Goal: Task Accomplishment & Management: Manage account settings

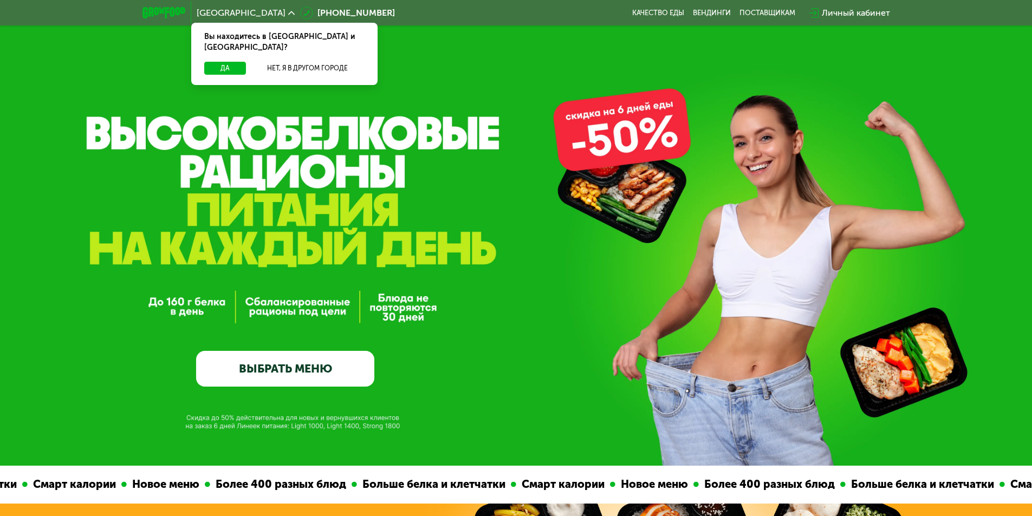
click at [837, 12] on div "Личный кабинет" at bounding box center [856, 13] width 68 height 13
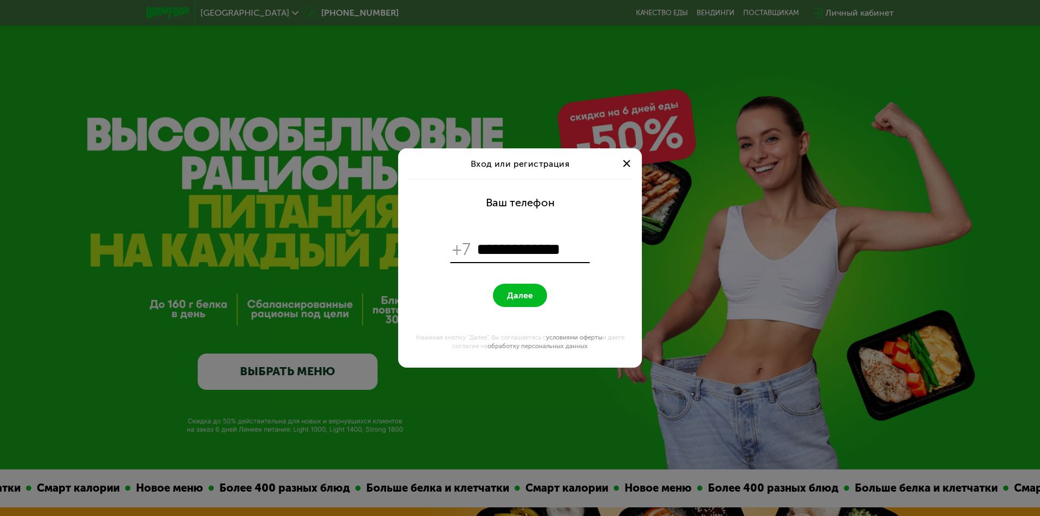
type input "**********"
click at [526, 295] on span "Далее" at bounding box center [520, 295] width 26 height 10
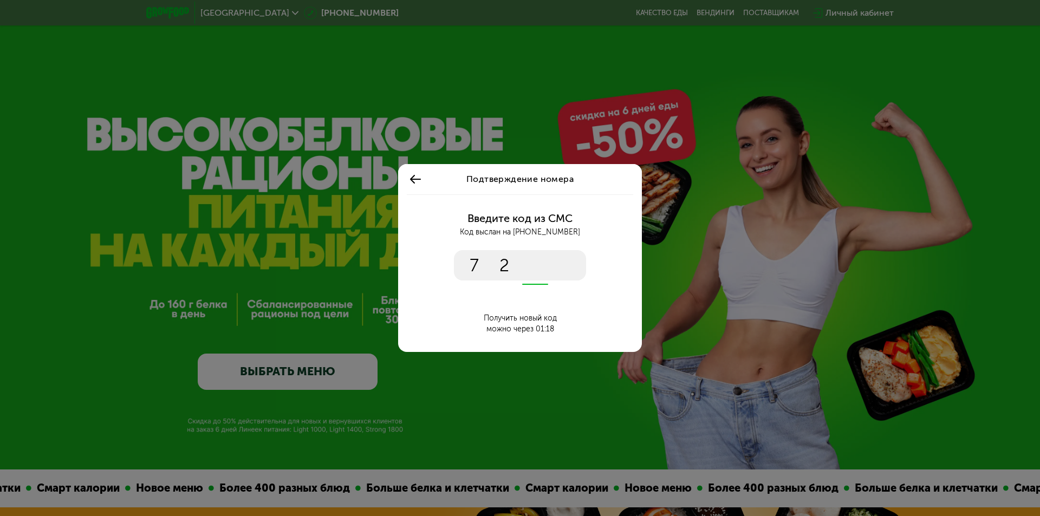
type input "****"
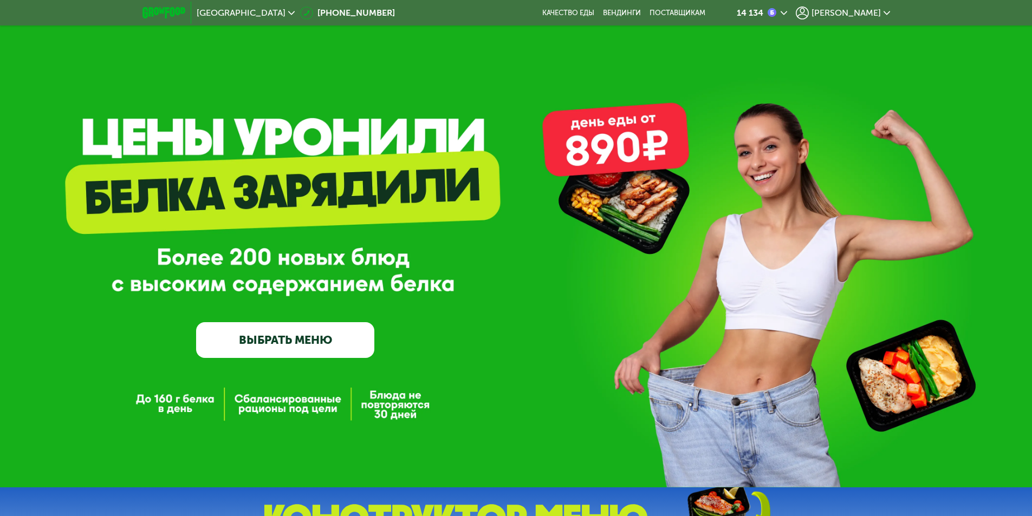
click at [875, 12] on span "[PERSON_NAME]" at bounding box center [846, 13] width 69 height 9
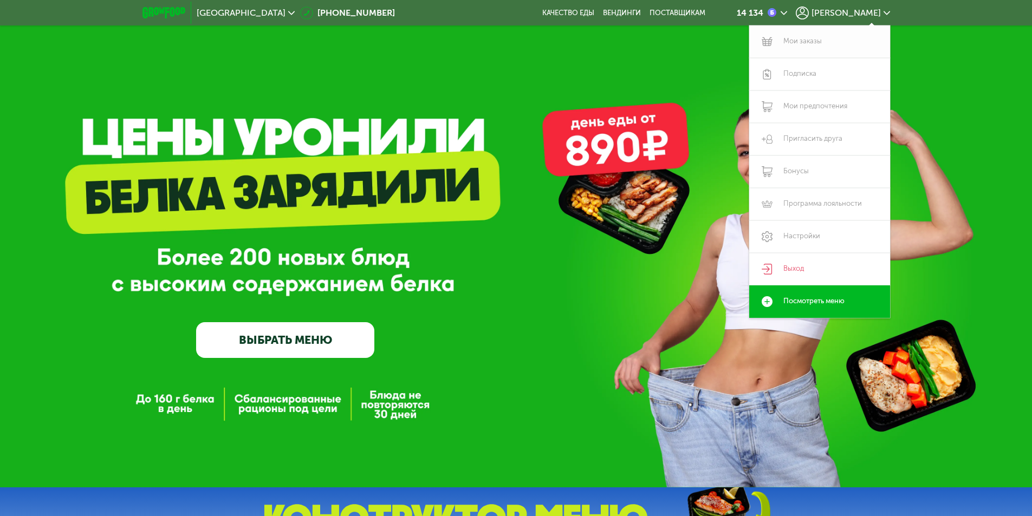
click at [803, 43] on link "Мои заказы" at bounding box center [819, 41] width 141 height 33
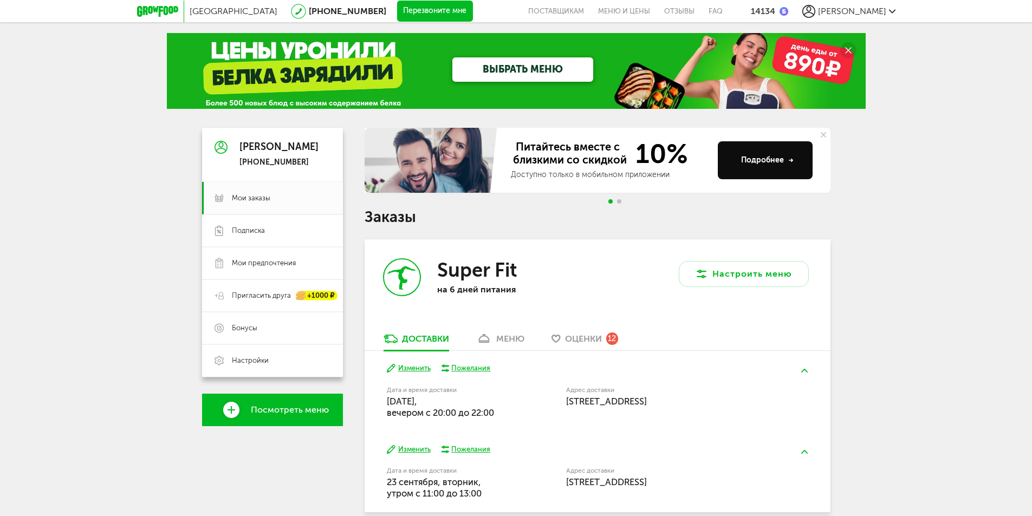
scroll to position [108, 0]
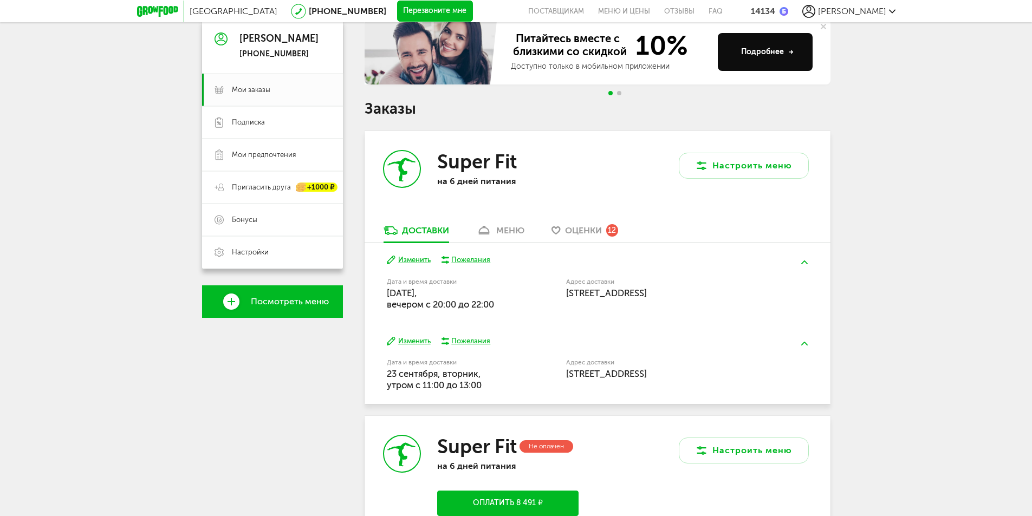
click at [407, 257] on button "Изменить" at bounding box center [409, 260] width 44 height 10
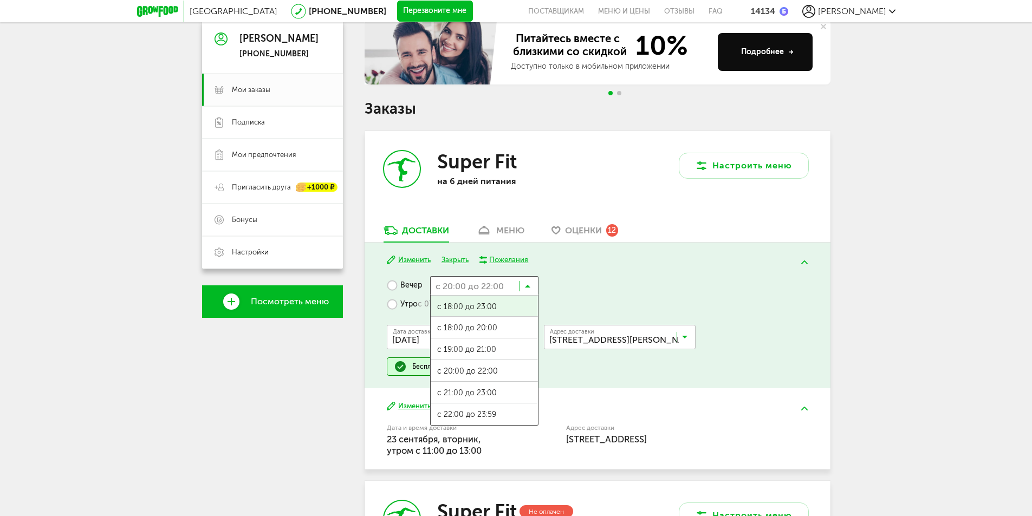
click at [526, 287] on icon at bounding box center [527, 288] width 5 height 11
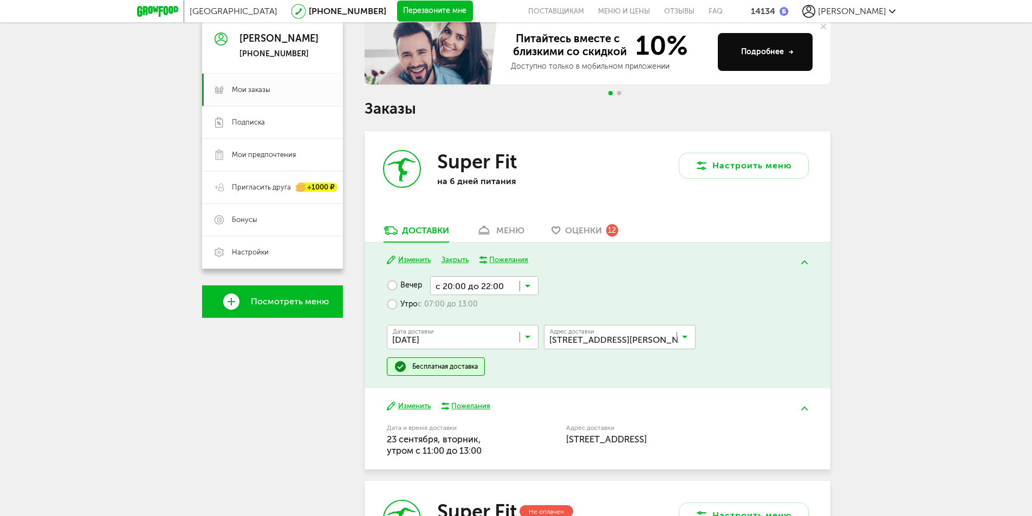
click at [602, 284] on div "Вечер с 20:00 до 22:00 Загрузка... с 18:00 до 23:00 с 18:00 до 20:00 с 19:00 до…" at bounding box center [597, 326] width 421 height 100
click at [393, 304] on label "Утро с 07:00 до 13:00" at bounding box center [432, 304] width 91 height 19
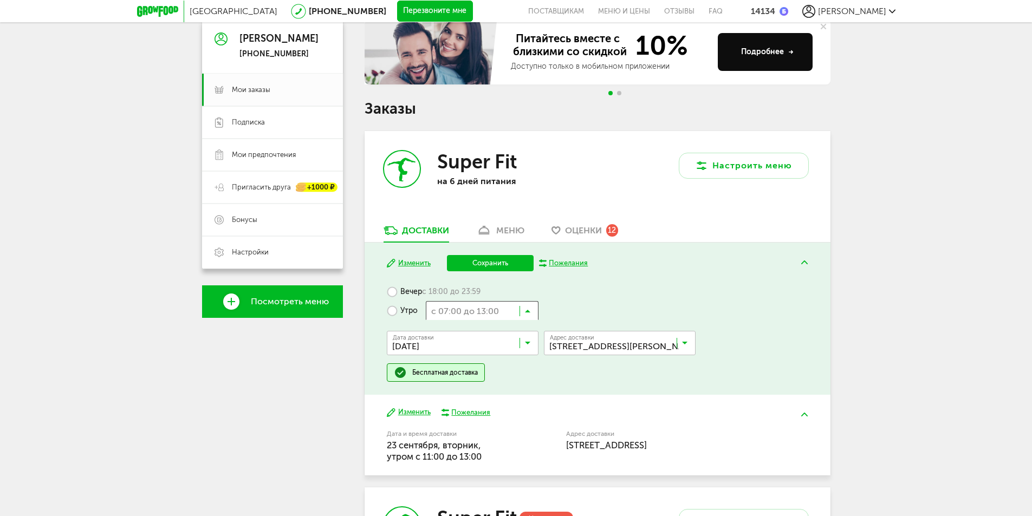
click at [531, 310] on input "Search for option" at bounding box center [482, 310] width 113 height 18
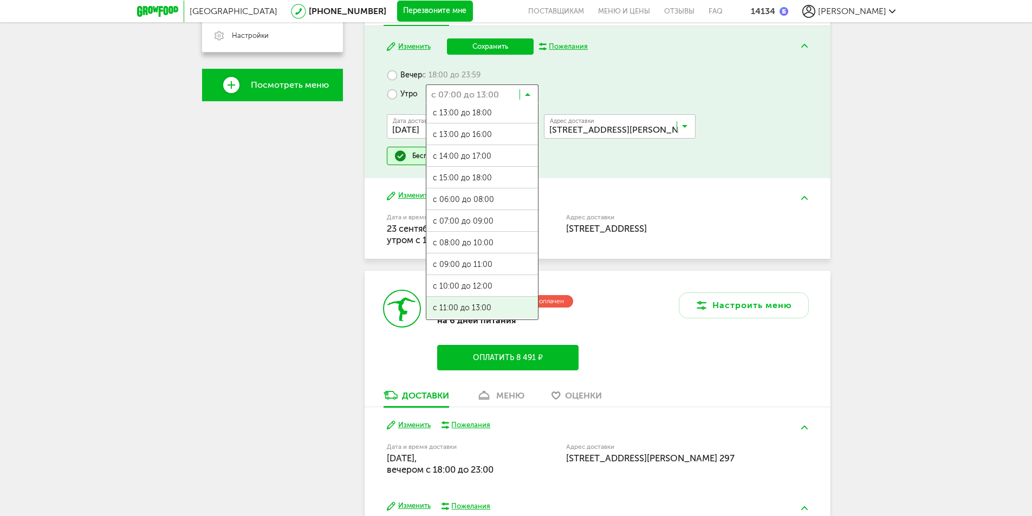
scroll to position [0, 0]
click at [463, 307] on ul "с 07:00 до 12:00 с 13:00 до 18:00 с 13:00 до 16:00 с 14:00 до 17:00 с 15:00 до …" at bounding box center [482, 211] width 113 height 217
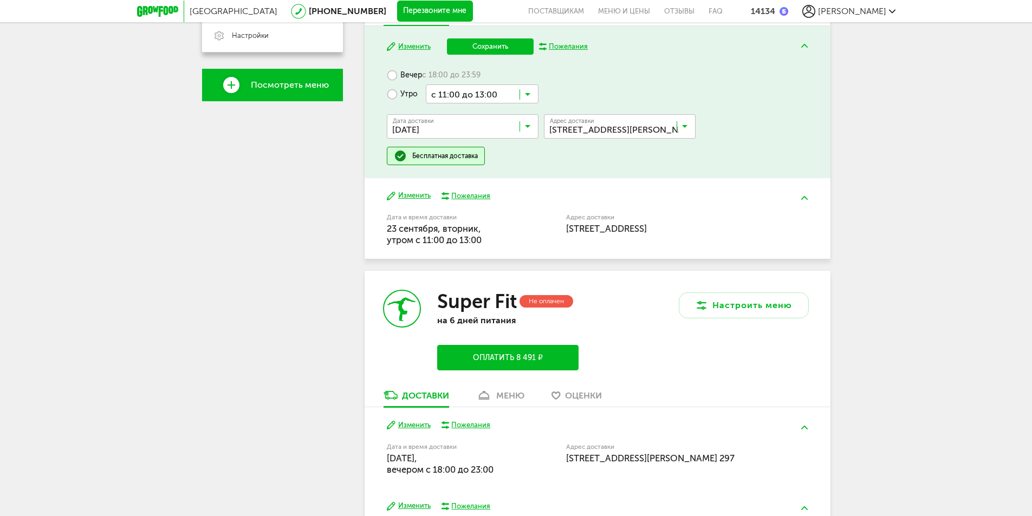
scroll to position [217, 0]
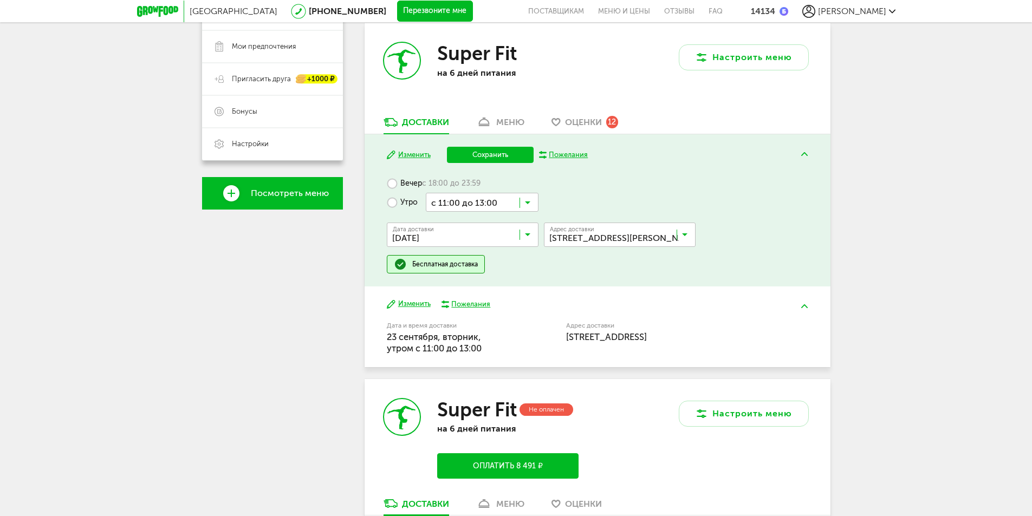
click at [483, 154] on button "Сохранить" at bounding box center [490, 155] width 87 height 16
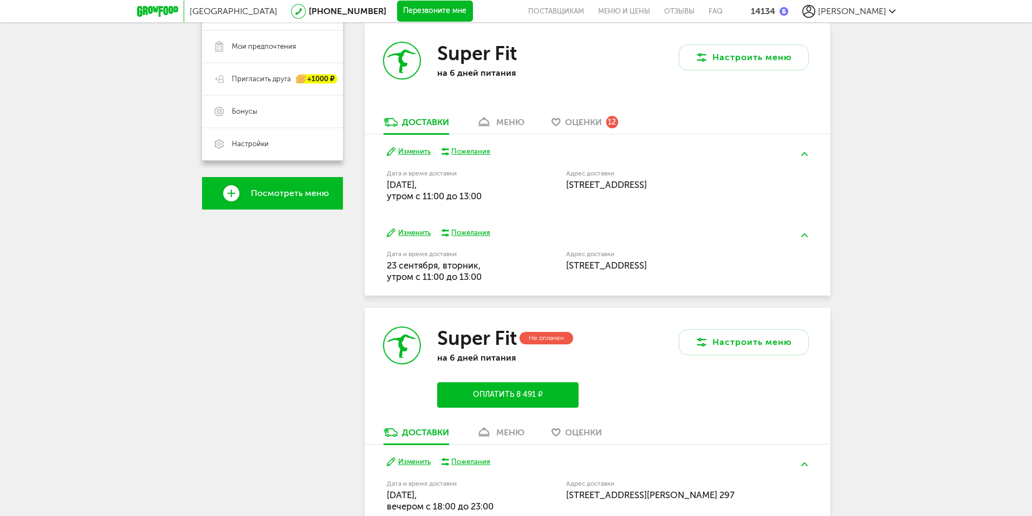
scroll to position [163, 0]
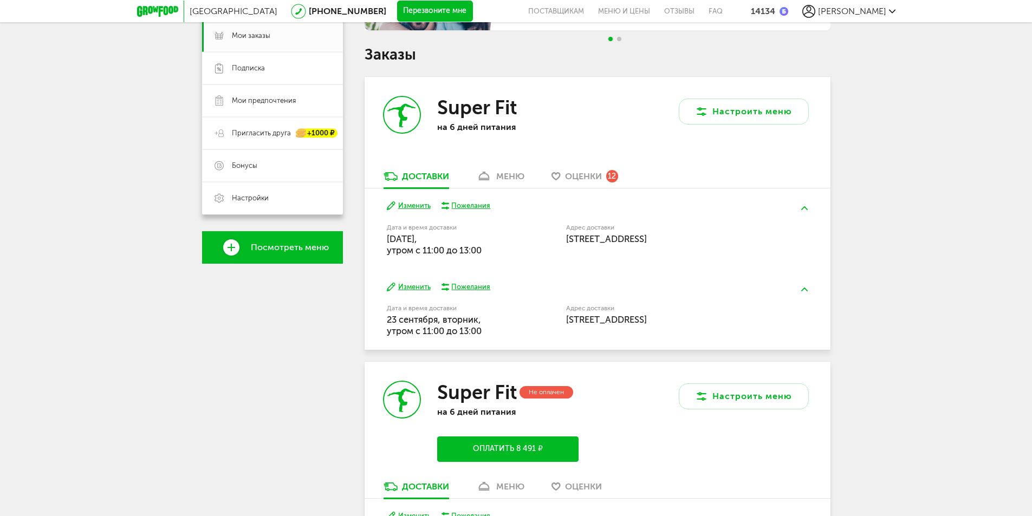
click at [874, 9] on span "[PERSON_NAME]" at bounding box center [852, 11] width 68 height 10
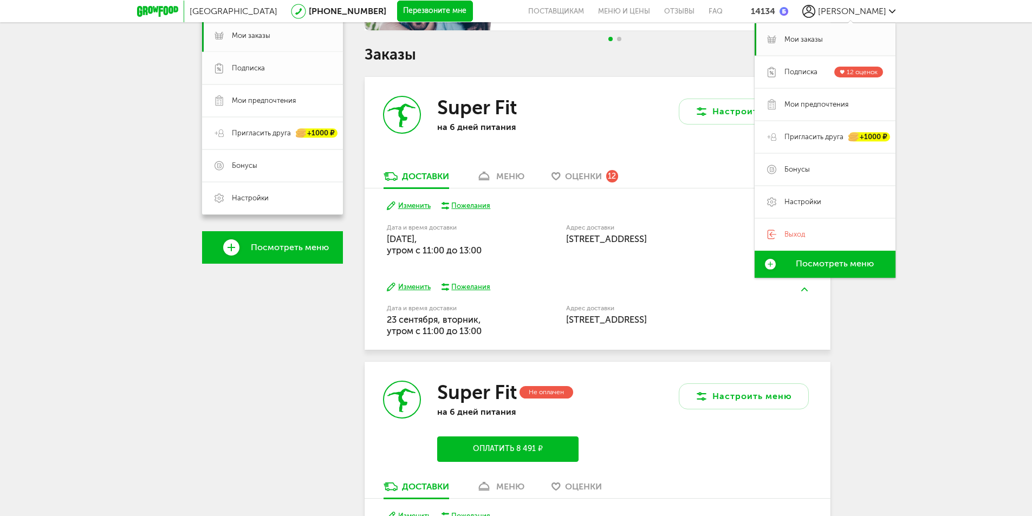
click at [254, 68] on span "Подписка" at bounding box center [248, 68] width 33 height 10
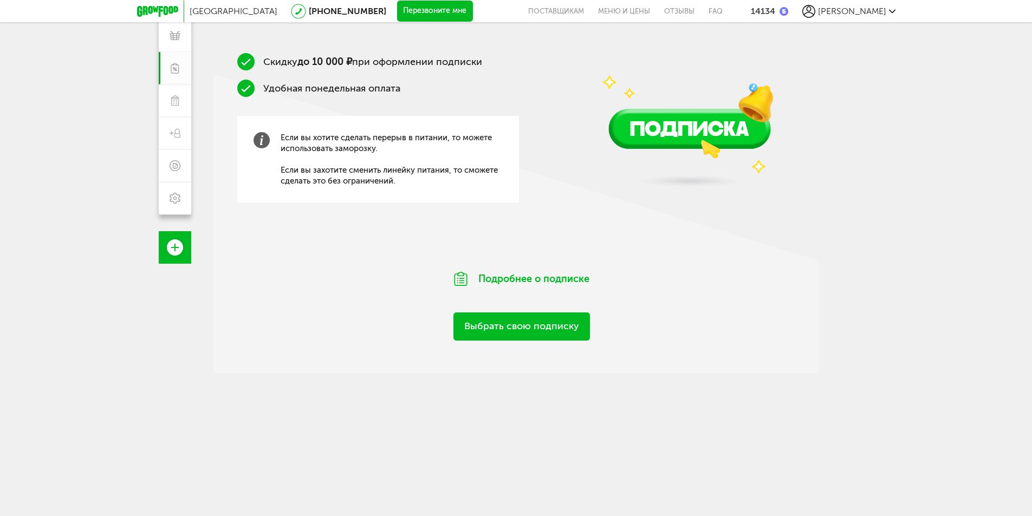
scroll to position [49, 0]
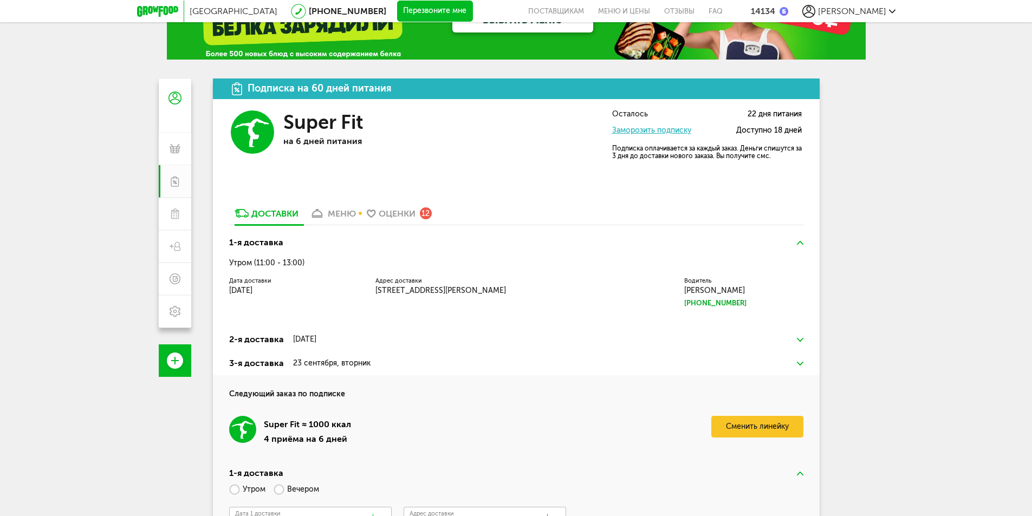
click at [634, 129] on link "Заморозить подписку" at bounding box center [651, 130] width 79 height 9
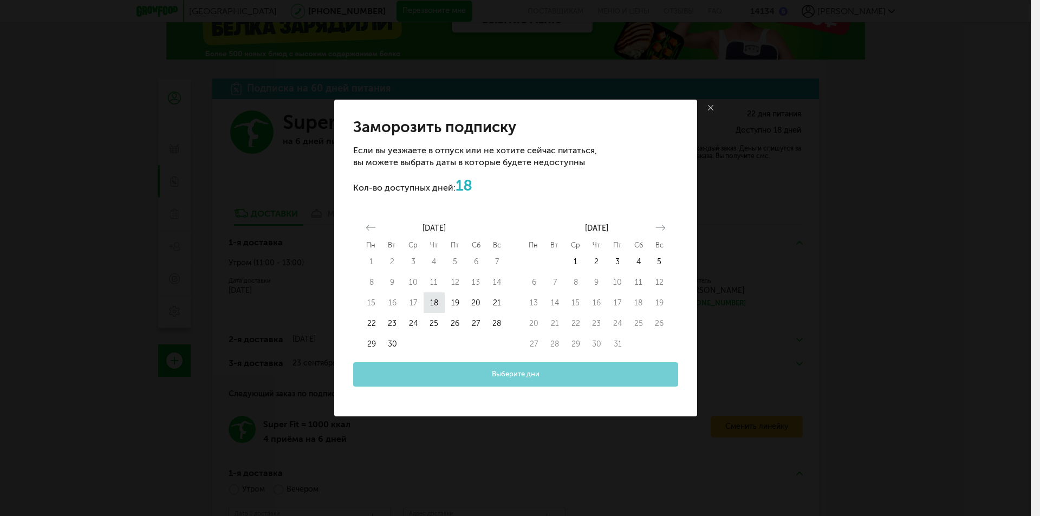
click at [435, 303] on button "18" at bounding box center [434, 303] width 21 height 21
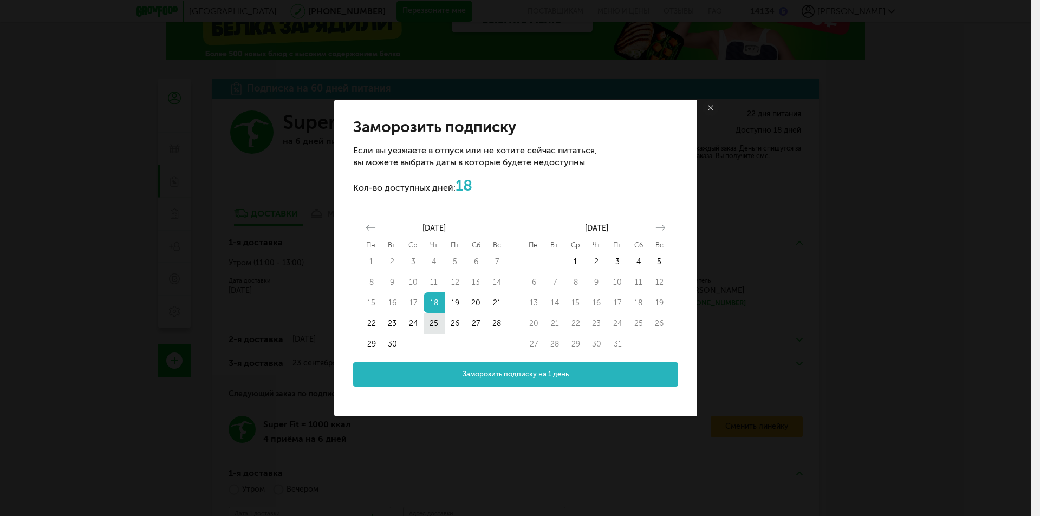
click at [433, 327] on button "25" at bounding box center [434, 323] width 21 height 21
click at [515, 375] on span "Заморозить подписку на 8 дней" at bounding box center [516, 375] width 108 height 10
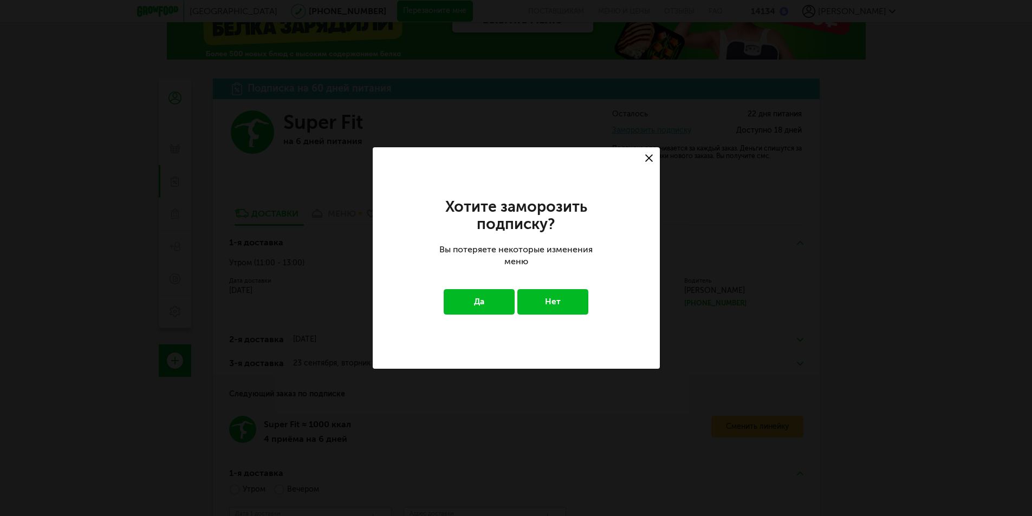
click at [479, 298] on button "Да" at bounding box center [479, 301] width 71 height 25
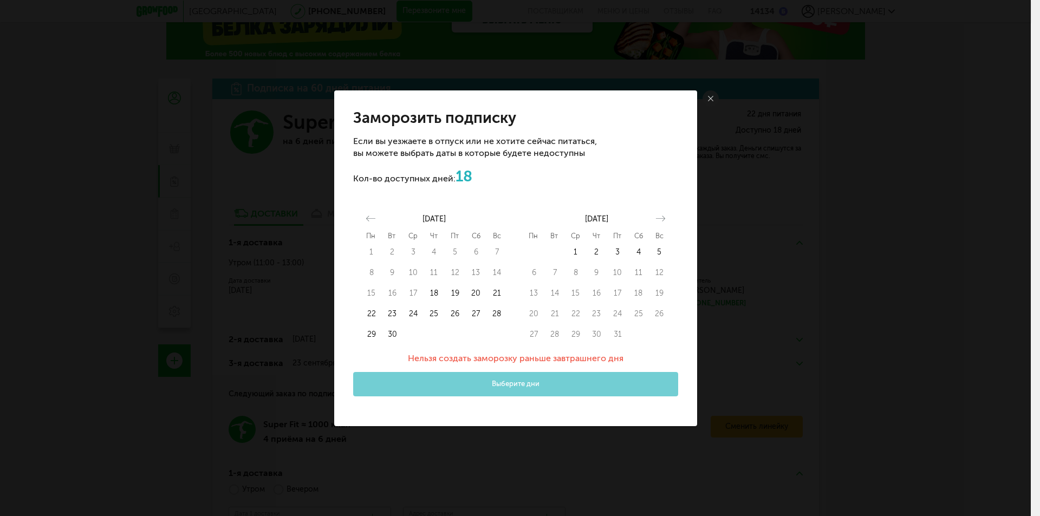
click at [513, 384] on div "Нельзя создать заморозку раньше завтрашнего дня Выберите дни" at bounding box center [515, 374] width 325 height 43
click at [478, 295] on button "20" at bounding box center [475, 293] width 21 height 21
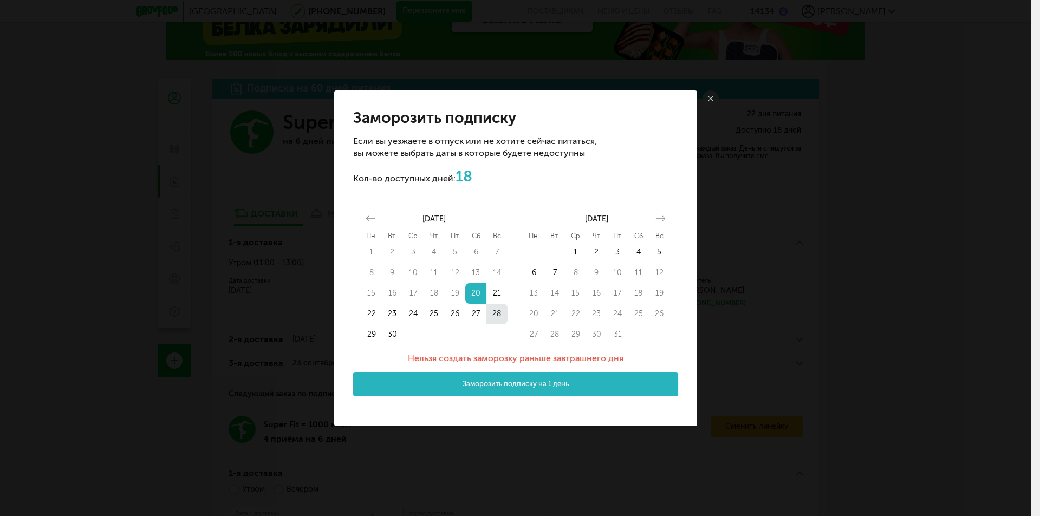
click at [495, 317] on button "28" at bounding box center [497, 314] width 21 height 21
click at [534, 384] on span "Заморозить подписку на 9 дней" at bounding box center [516, 384] width 108 height 10
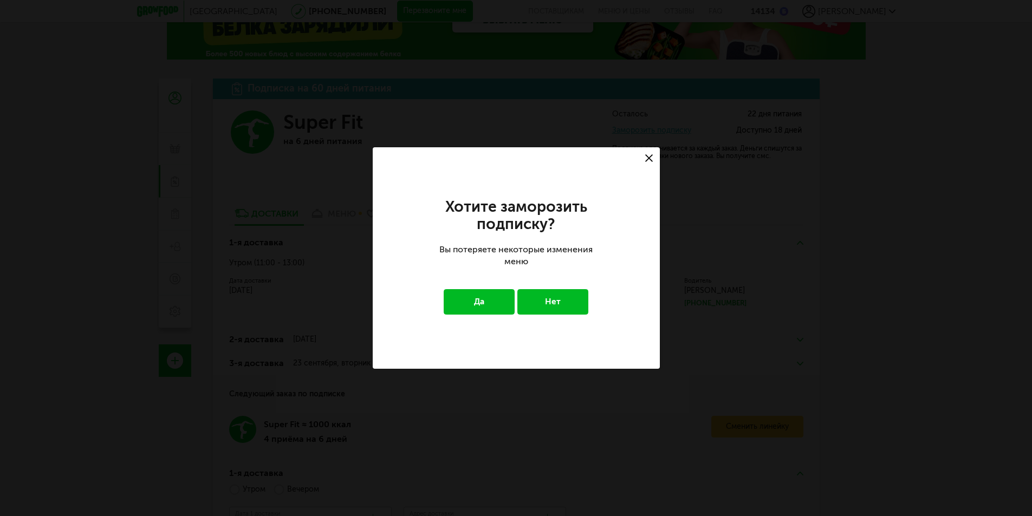
click at [482, 306] on button "Да" at bounding box center [479, 301] width 71 height 25
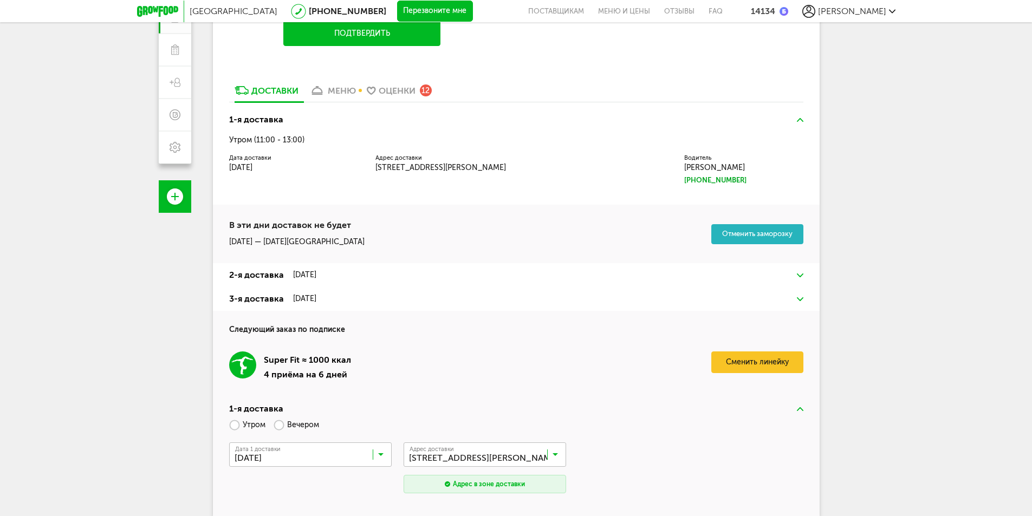
scroll to position [0, 0]
